Goal: Task Accomplishment & Management: Manage account settings

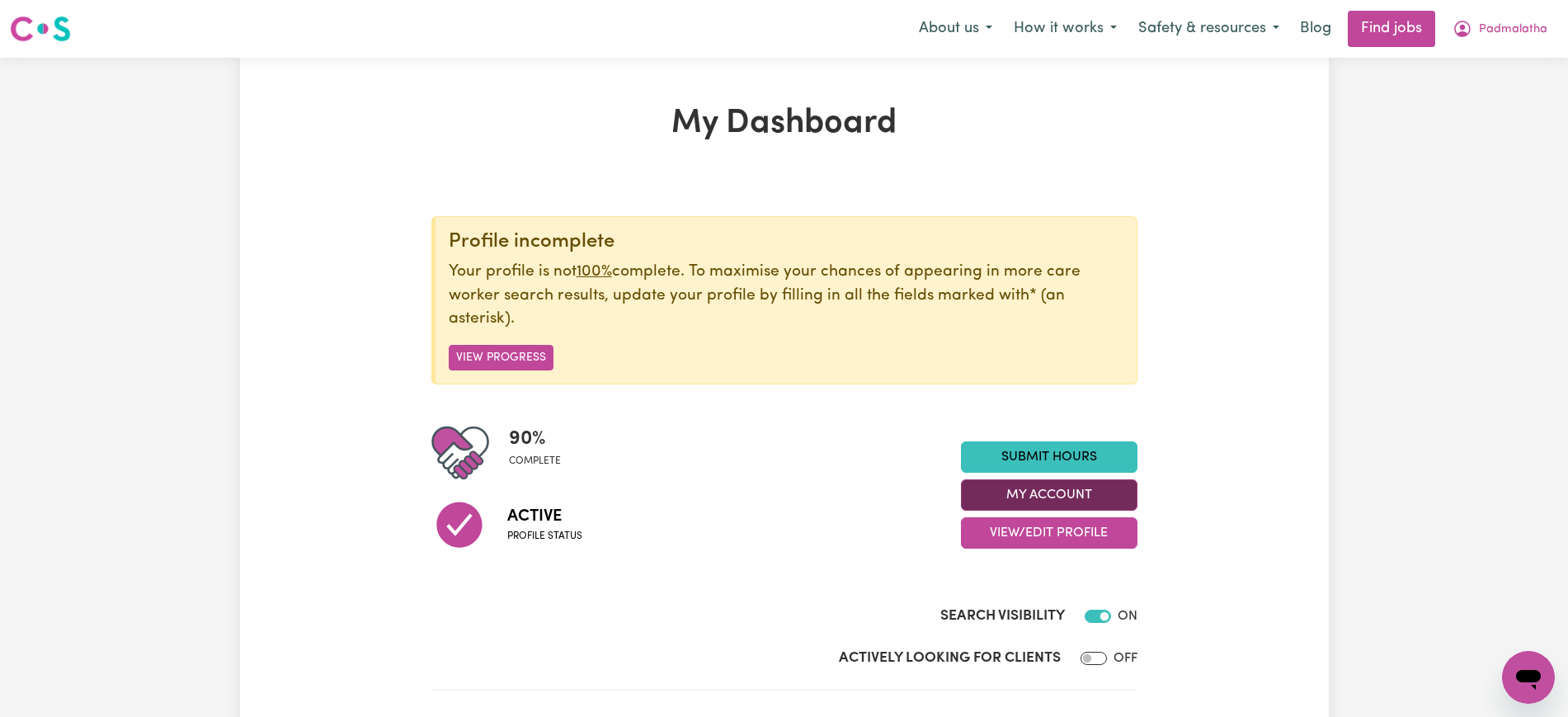
click at [981, 489] on button "My Account" at bounding box center [1048, 495] width 177 height 32
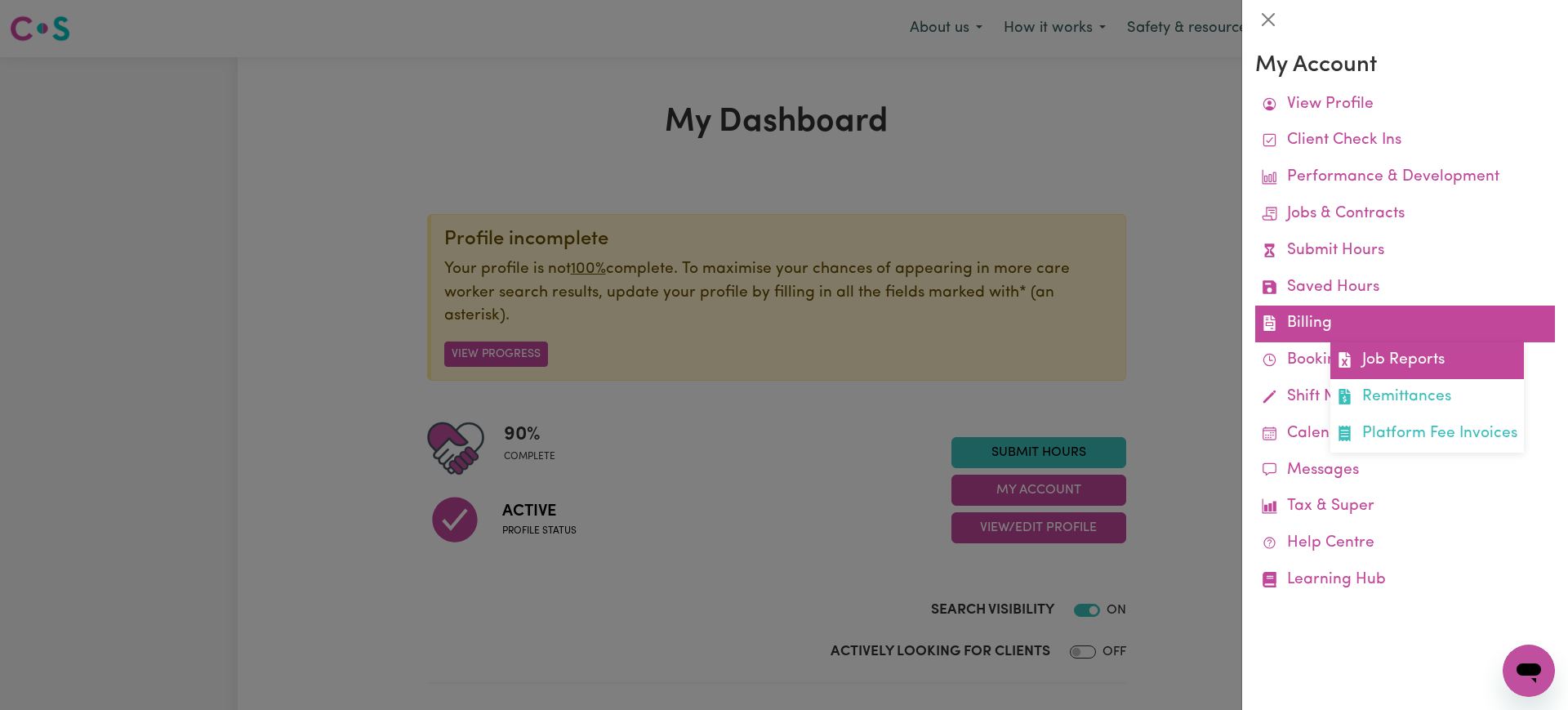
click at [1347, 358] on icon at bounding box center [1345, 360] width 12 height 15
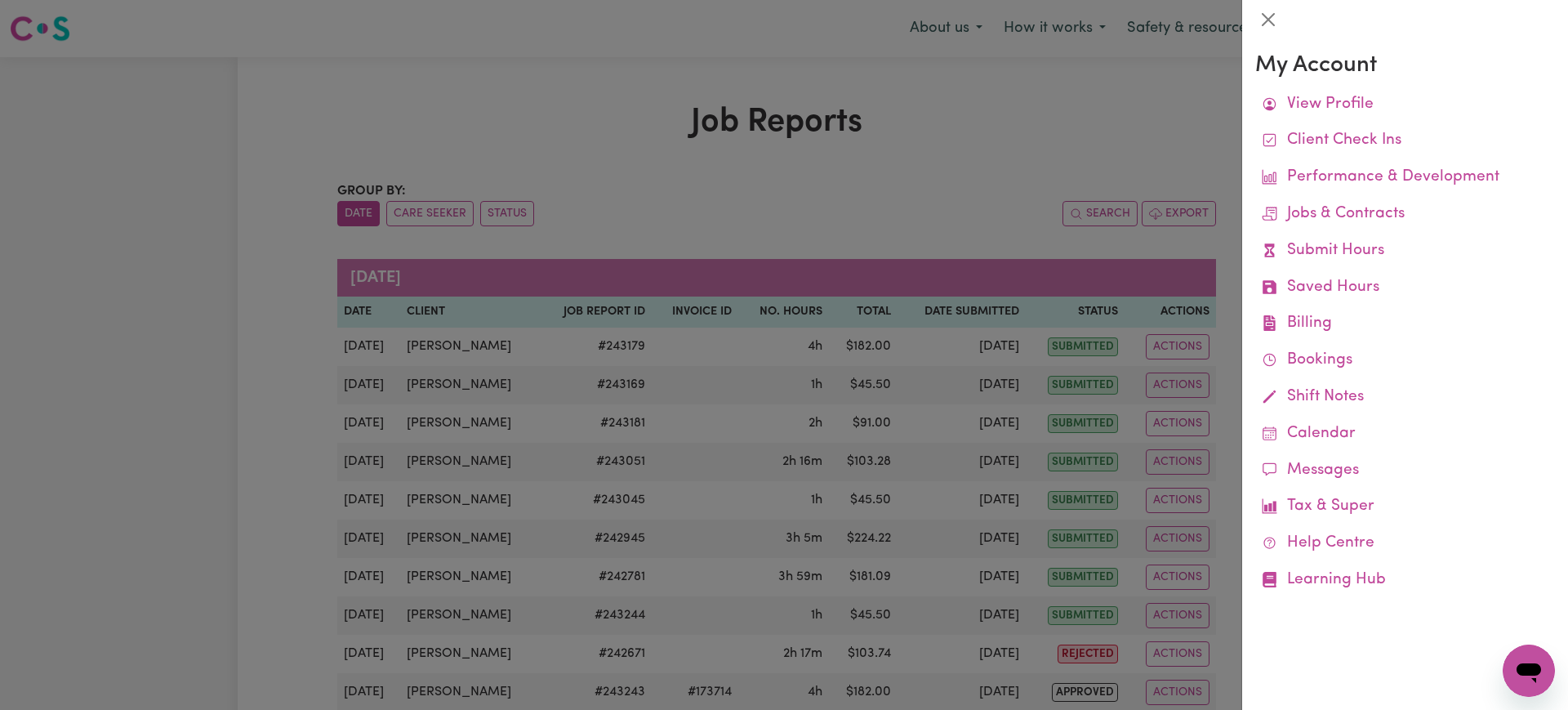
click at [1010, 161] on div at bounding box center [784, 355] width 1568 height 710
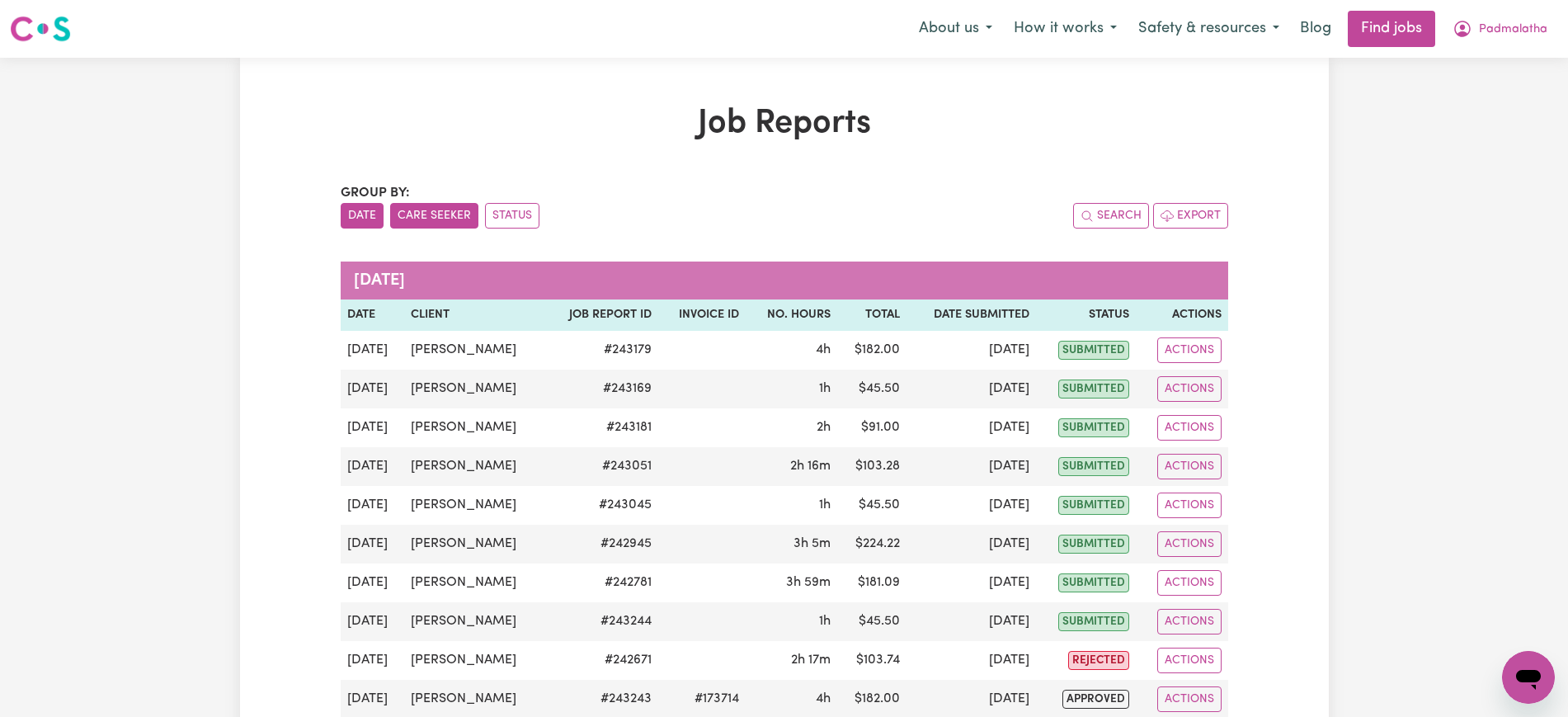
click at [442, 206] on button "Care Seeker" at bounding box center [434, 215] width 88 height 26
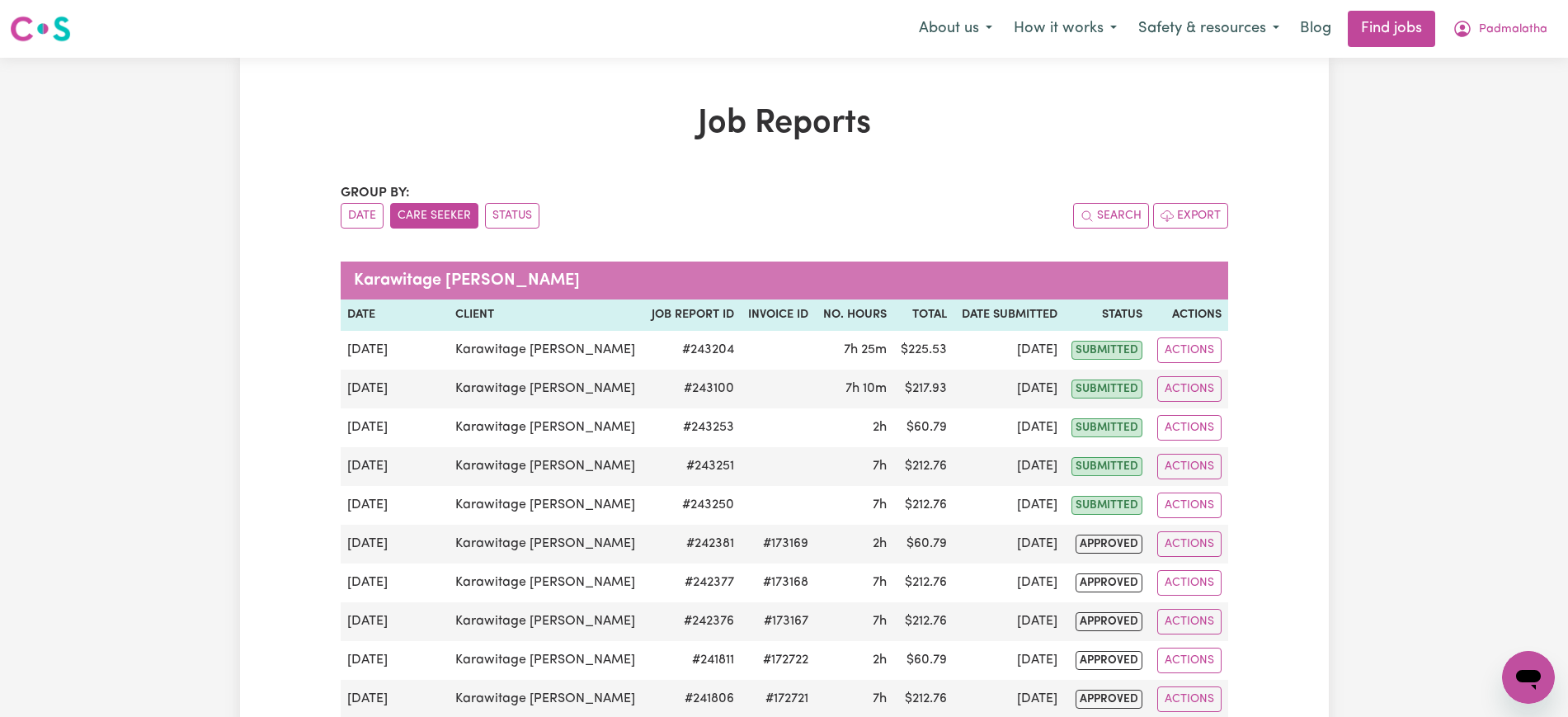
click at [433, 220] on button "Care Seeker" at bounding box center [434, 215] width 88 height 26
click at [508, 203] on button "Status" at bounding box center [513, 215] width 55 height 26
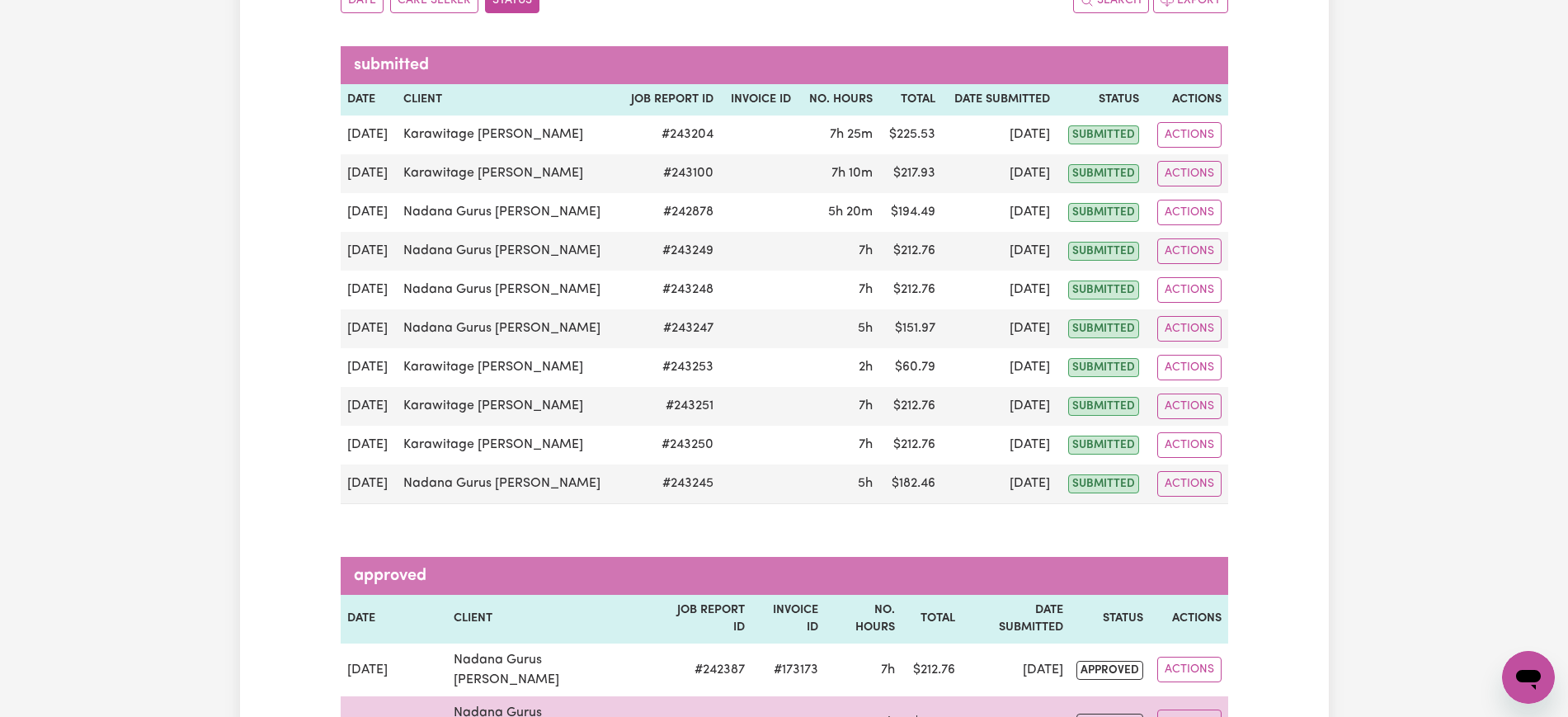
scroll to position [103, 0]
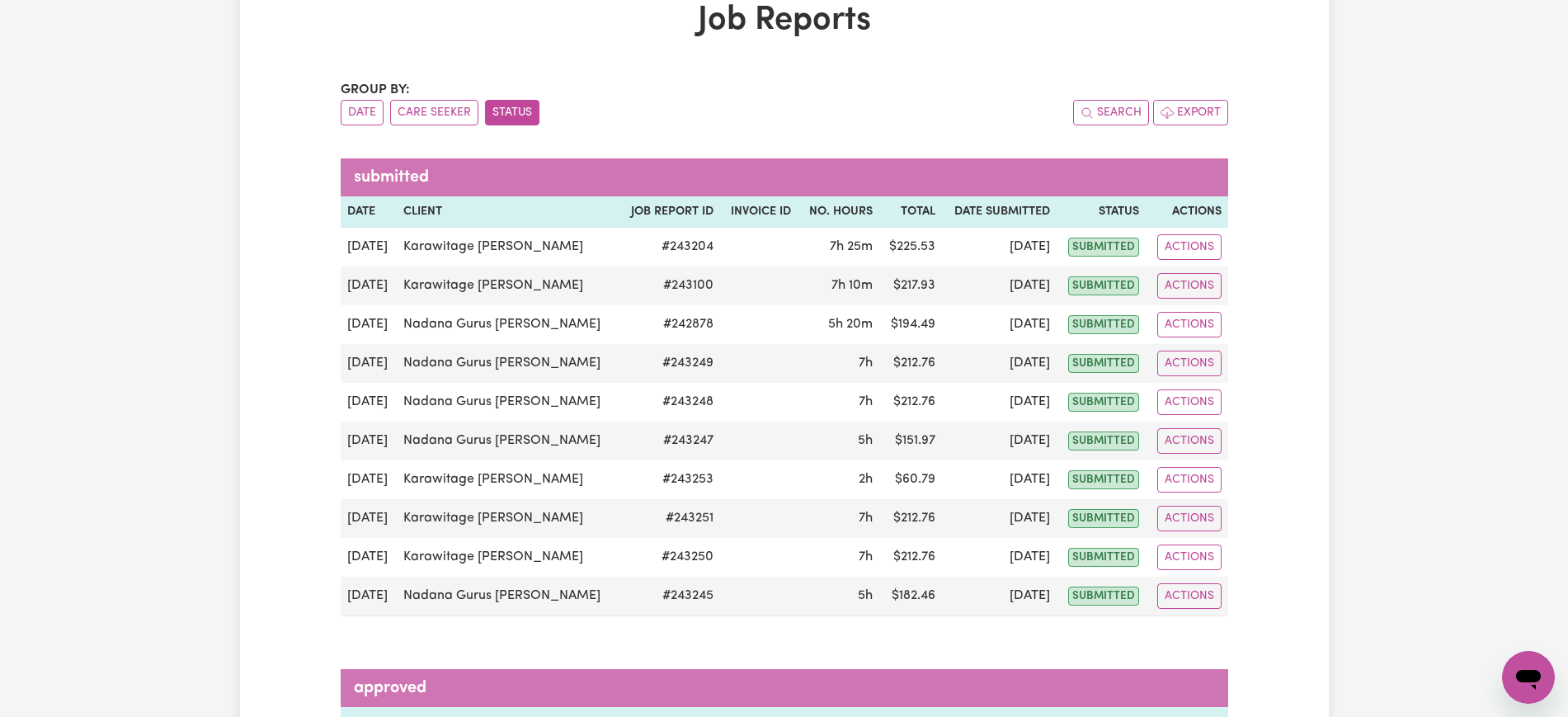
click at [443, 112] on button "Care Seeker" at bounding box center [434, 113] width 88 height 26
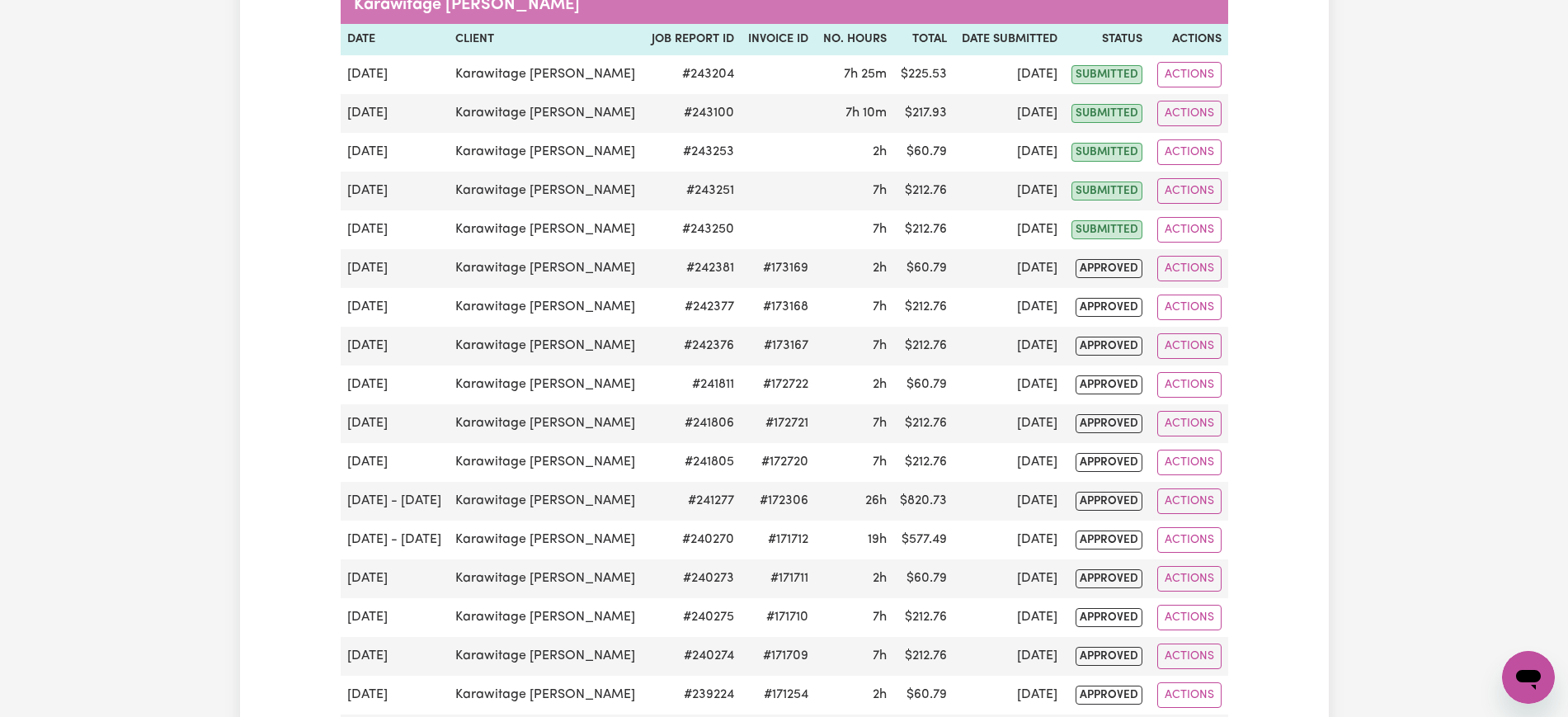
scroll to position [0, 0]
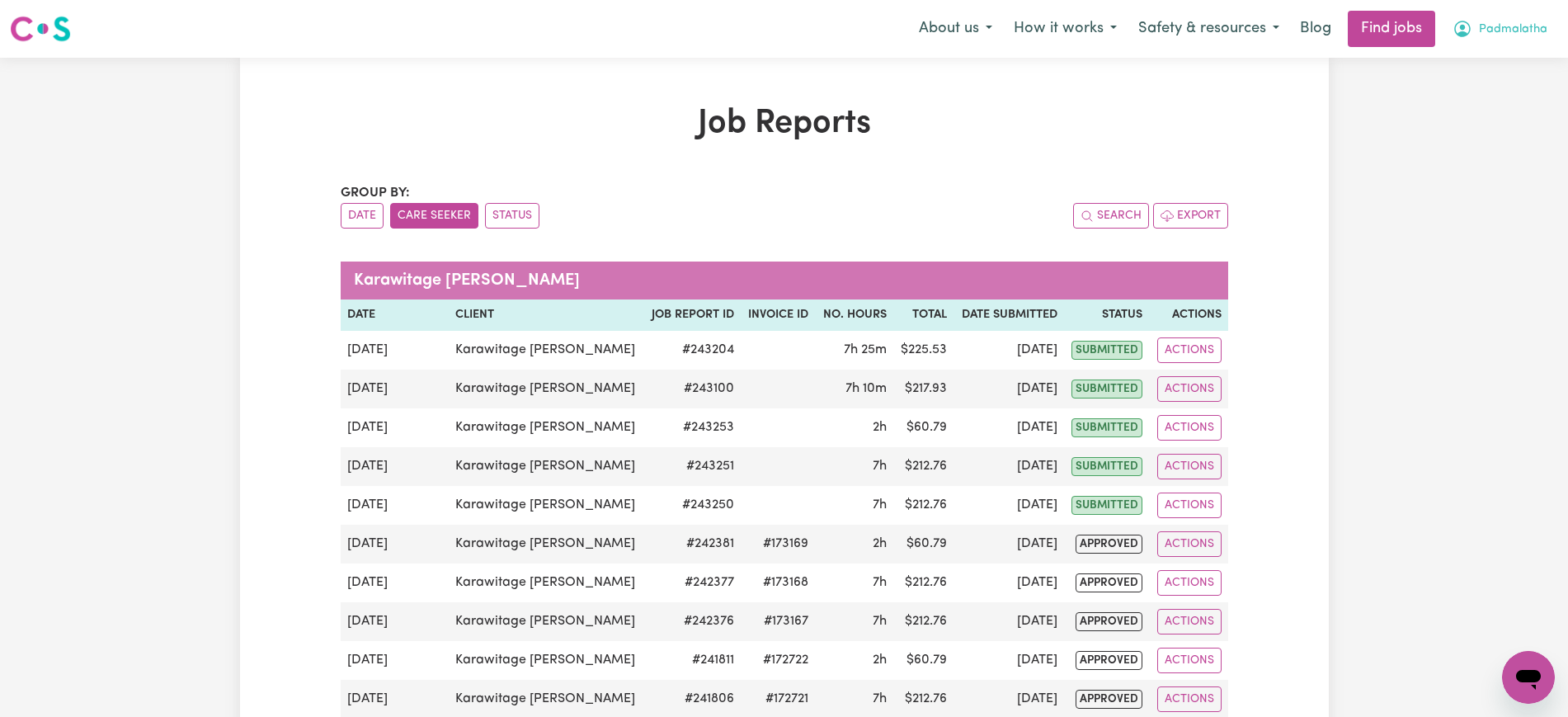
click at [1465, 15] on button "Padmalatha" at bounding box center [1500, 29] width 116 height 35
click at [1481, 111] on link "Logout" at bounding box center [1492, 126] width 130 height 32
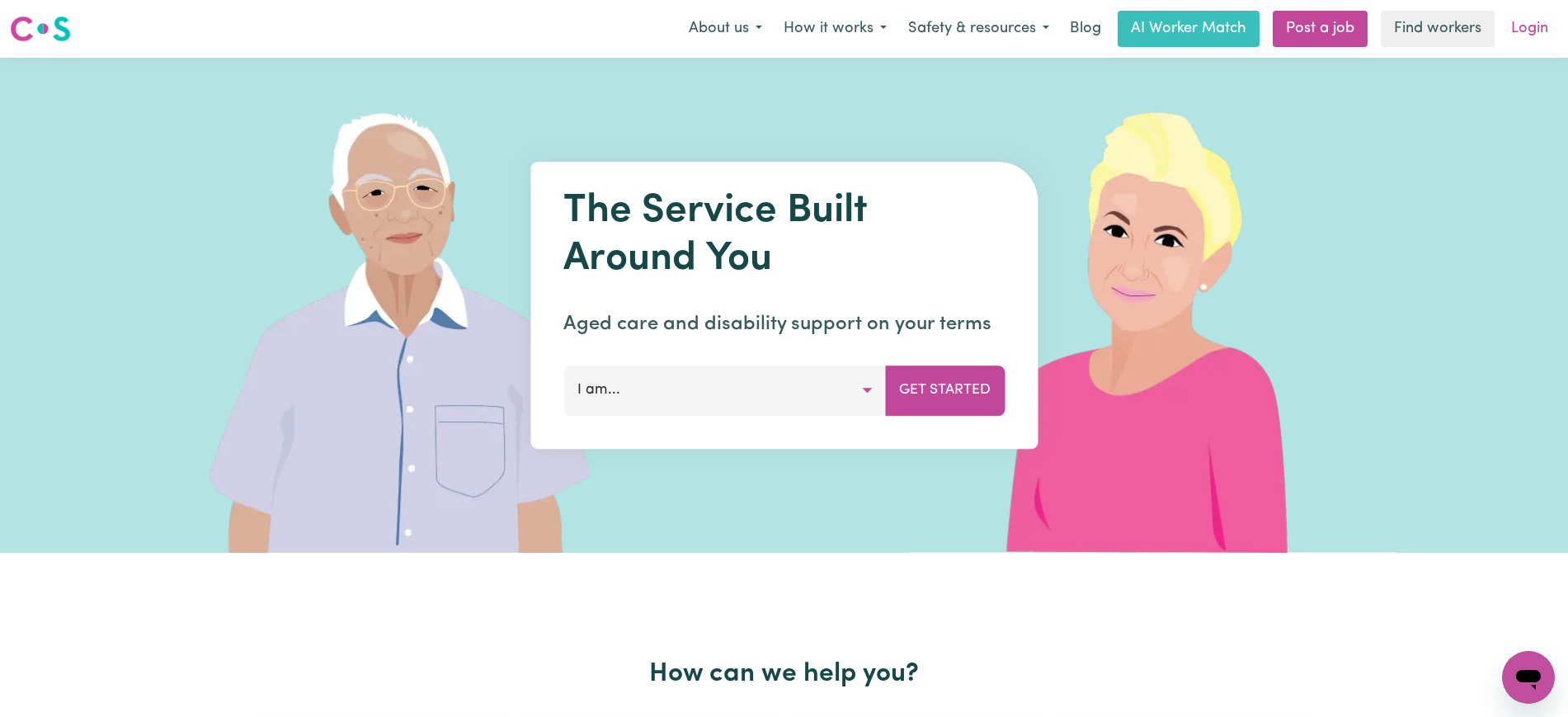
click at [1513, 26] on link "Login" at bounding box center [1530, 29] width 57 height 36
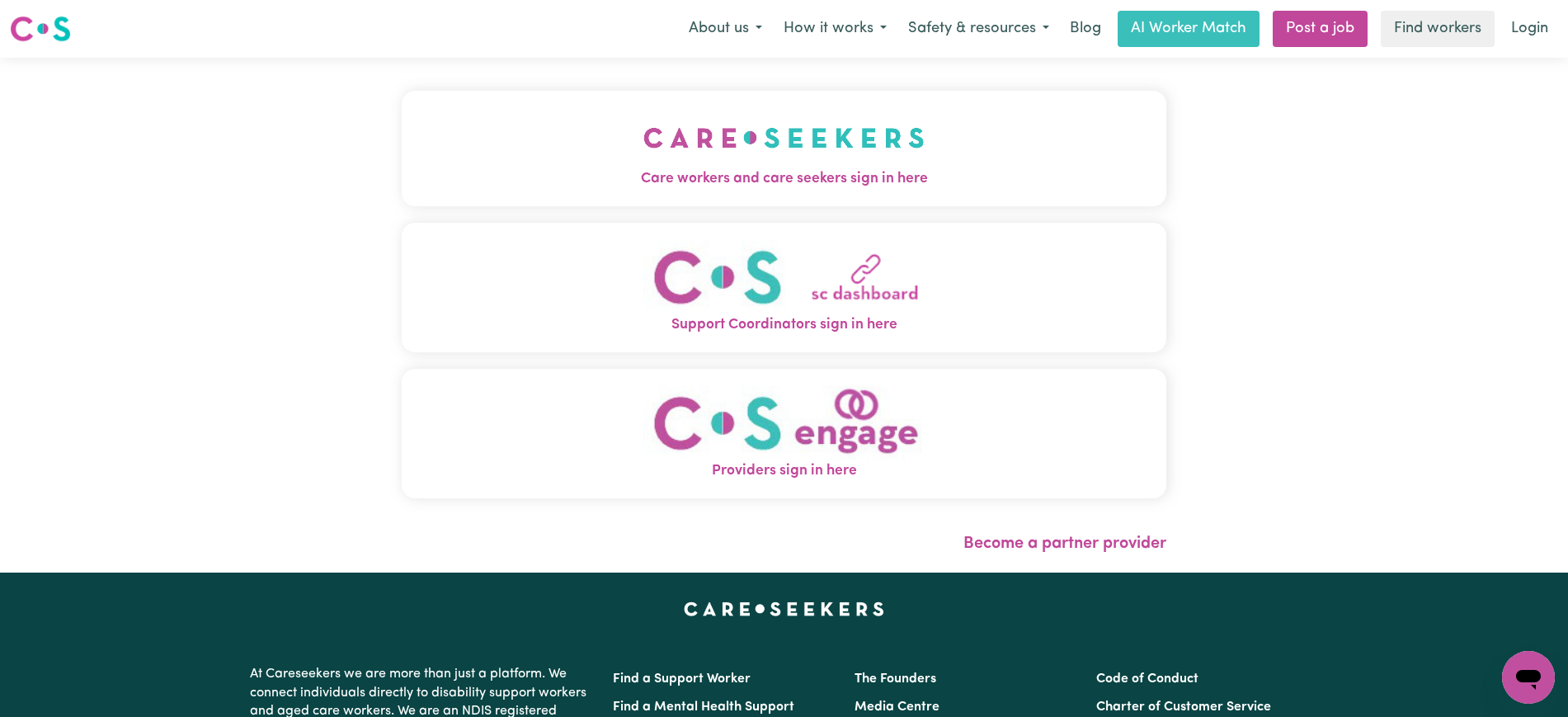
click at [753, 180] on span "Care workers and care seekers sign in here" at bounding box center [784, 179] width 765 height 21
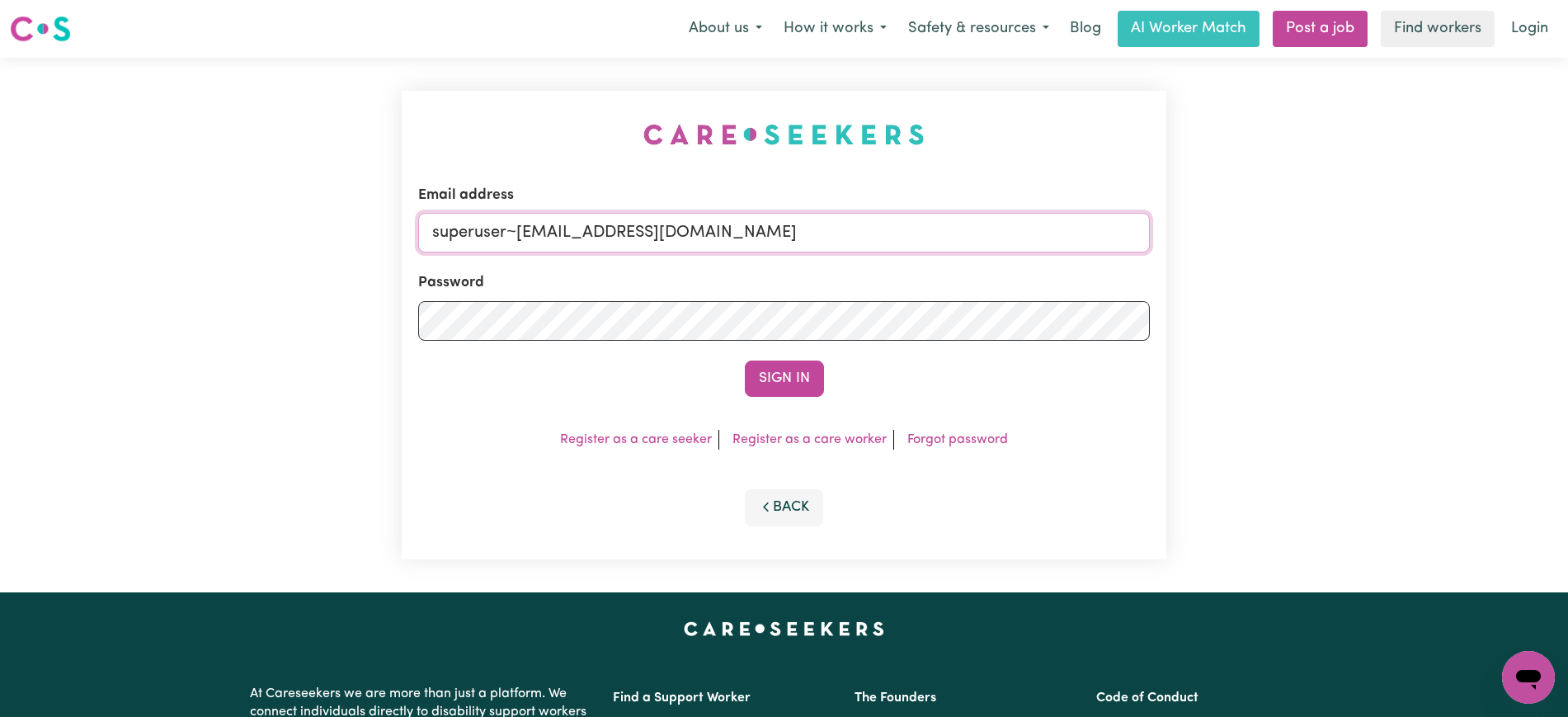
drag, startPoint x: 515, startPoint y: 235, endPoint x: 1078, endPoint y: 268, distance: 564.0
click at [1077, 234] on input "superuser~[EMAIL_ADDRESS][DOMAIN_NAME]" at bounding box center [784, 232] width 731 height 39
type input "superuser~[EMAIL_ADDRESS][DOMAIN_NAME]"
click at [745, 361] on button "Sign In" at bounding box center [784, 379] width 79 height 36
